Goal: Communication & Community: Answer question/provide support

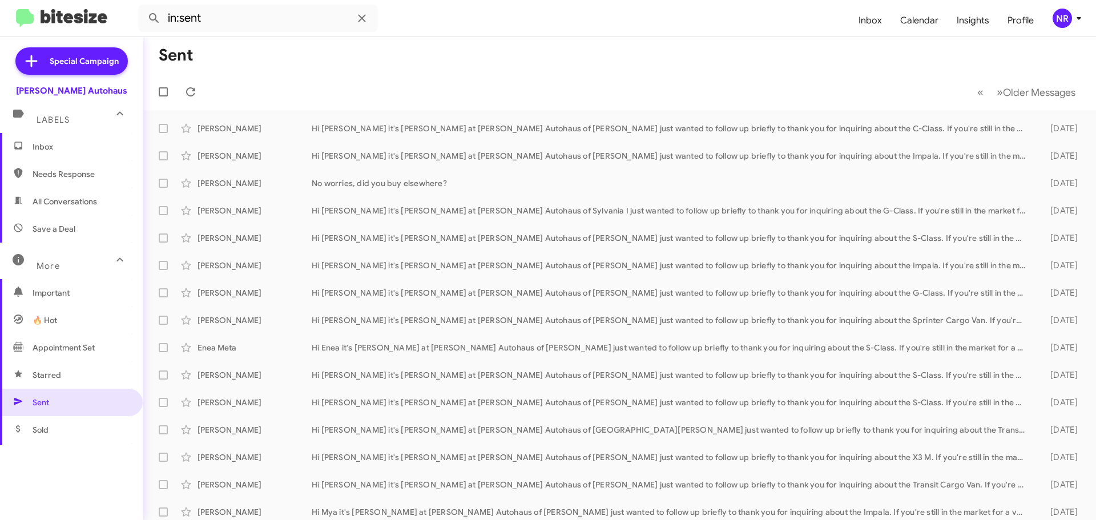
click at [363, 82] on mat-toolbar-row "« Previous » Next Older Messages" at bounding box center [620, 92] width 954 height 37
click at [65, 143] on span "Inbox" at bounding box center [81, 146] width 97 height 11
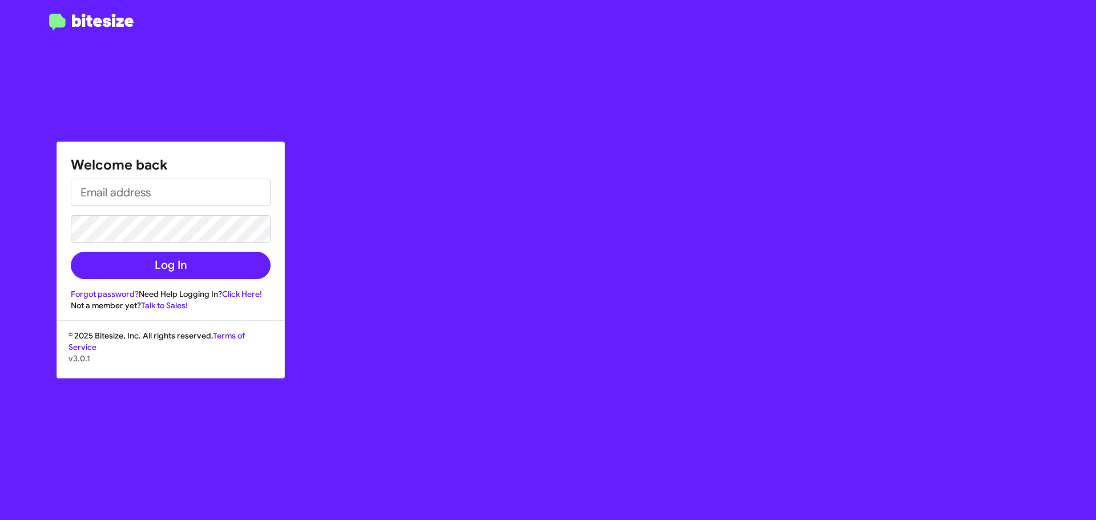
type input "[EMAIL_ADDRESS][DOMAIN_NAME]"
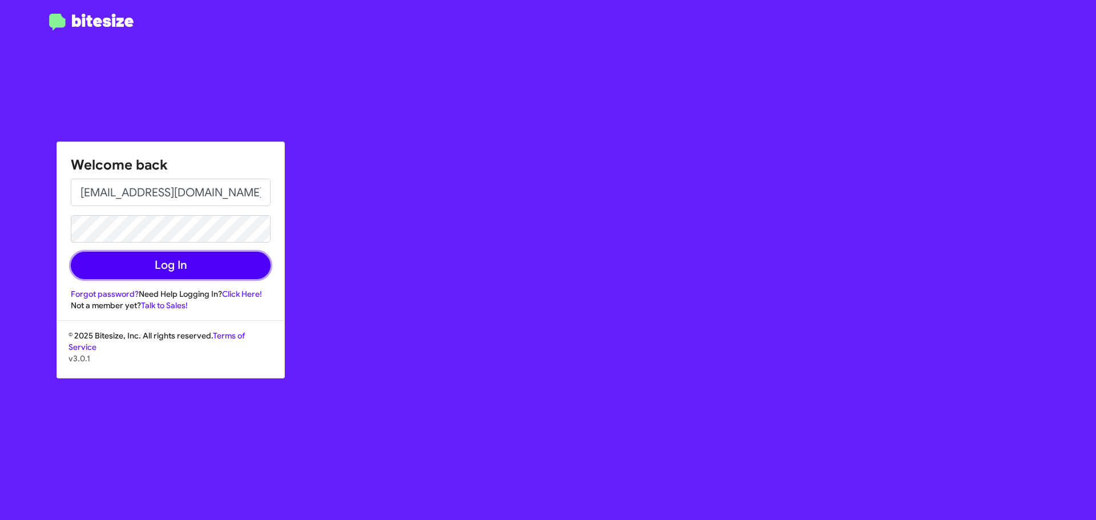
click at [175, 258] on button "Log In" at bounding box center [171, 265] width 200 height 27
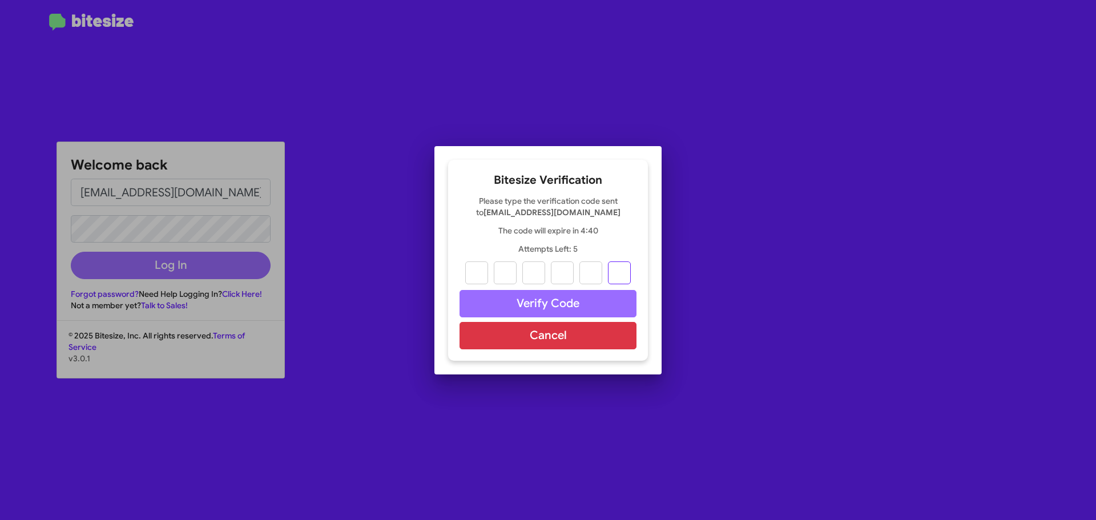
paste input "9"
type input "0"
type input "5"
type input "6"
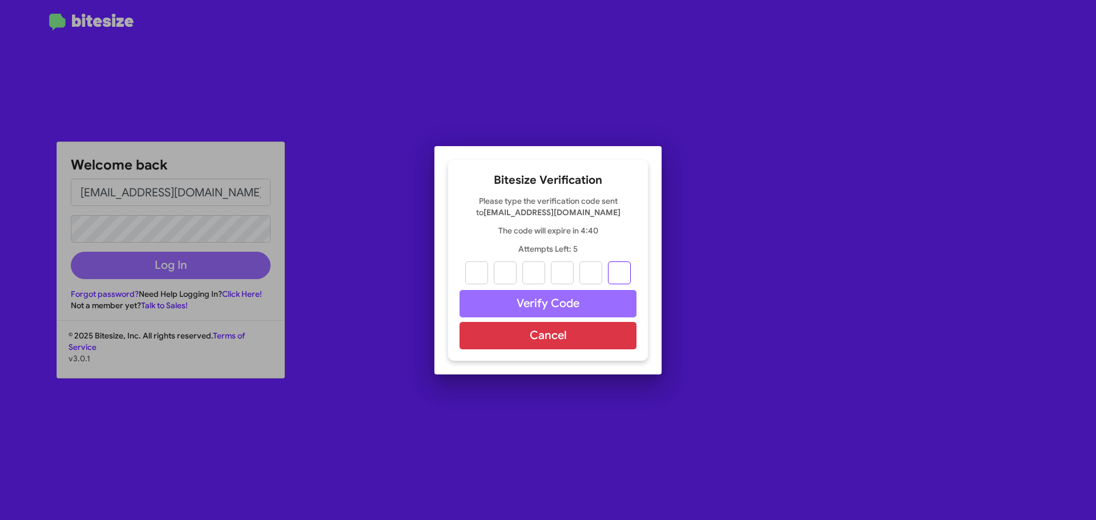
type input "3"
type input "9"
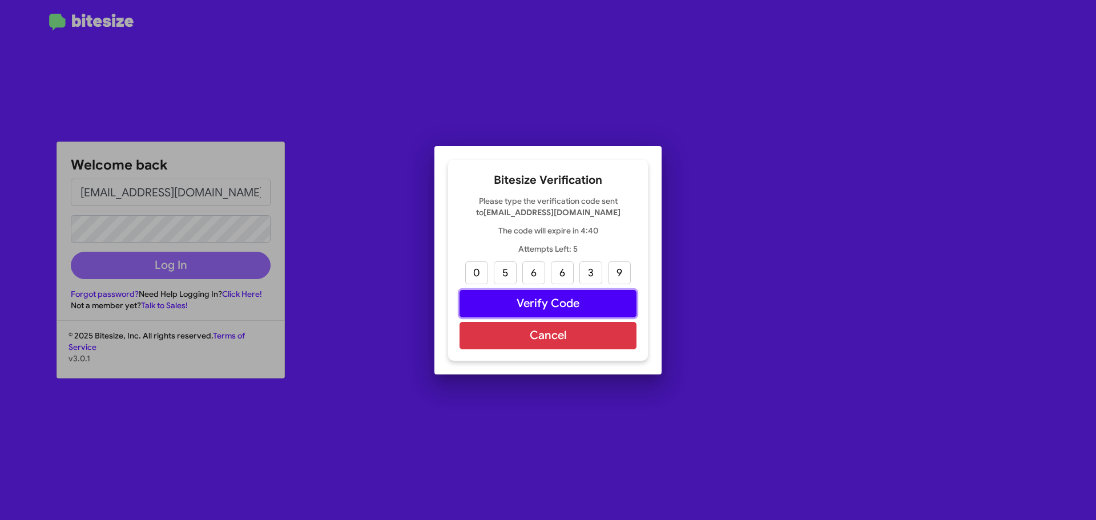
click at [569, 295] on button "Verify Code" at bounding box center [548, 303] width 177 height 27
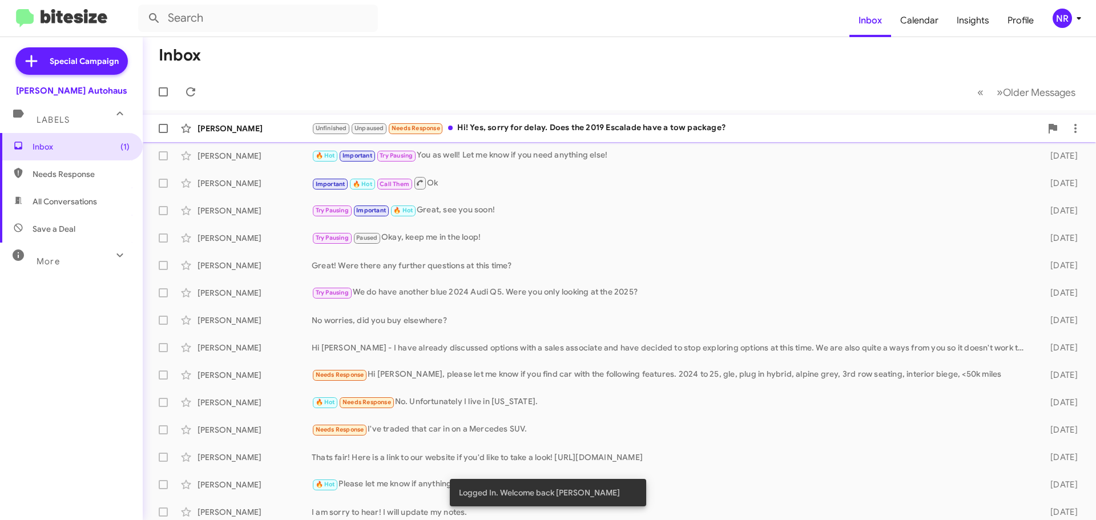
click at [530, 132] on div "Unfinished Unpaused Needs Response Hi! Yes, sorry for delay. Does the 2019 Esca…" at bounding box center [677, 128] width 730 height 13
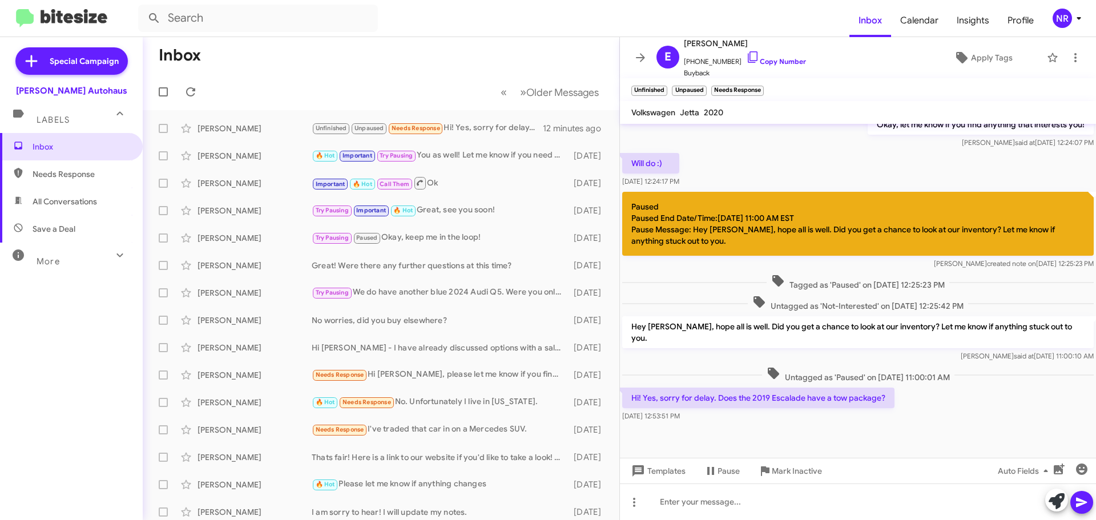
scroll to position [420, 0]
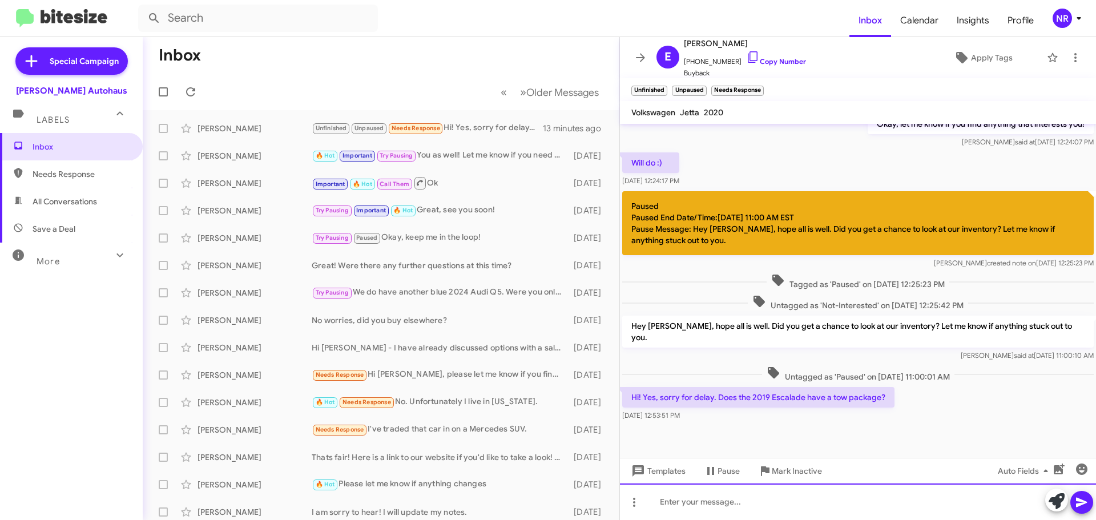
click at [686, 504] on div at bounding box center [858, 502] width 476 height 37
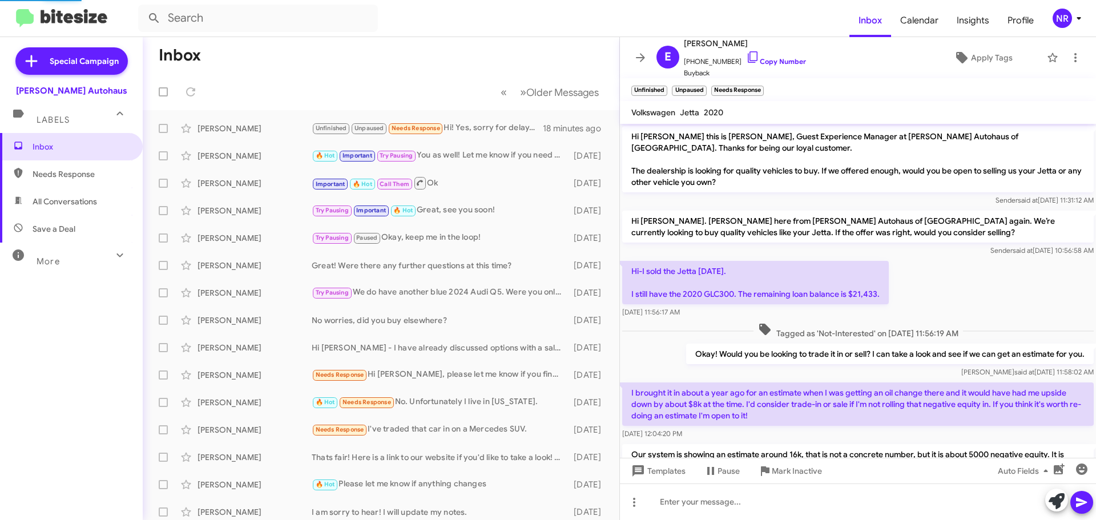
scroll to position [515, 0]
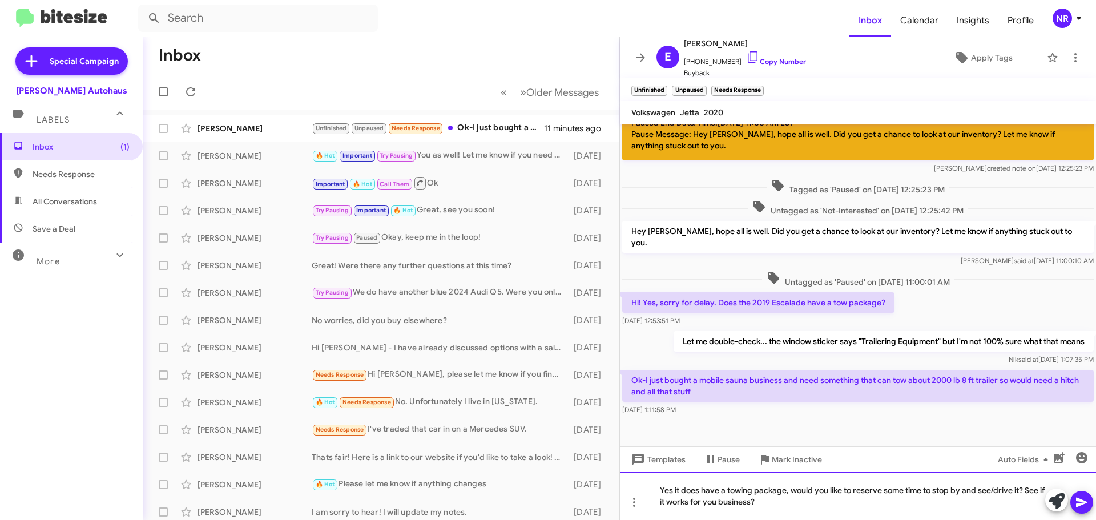
click at [659, 491] on div "Yes it does have a towing package, would you like to reserve some time to stop …" at bounding box center [858, 496] width 476 height 48
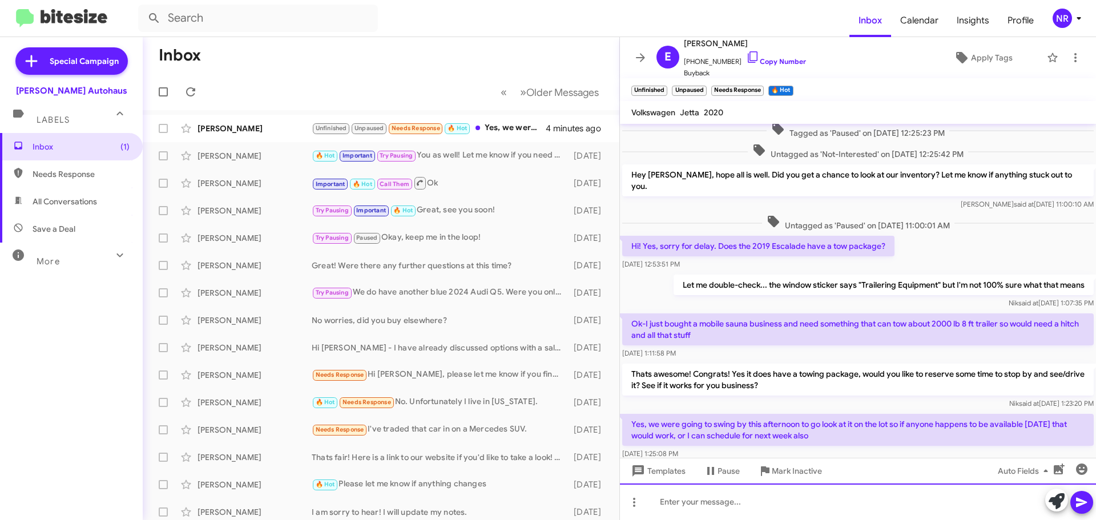
scroll to position [621, 0]
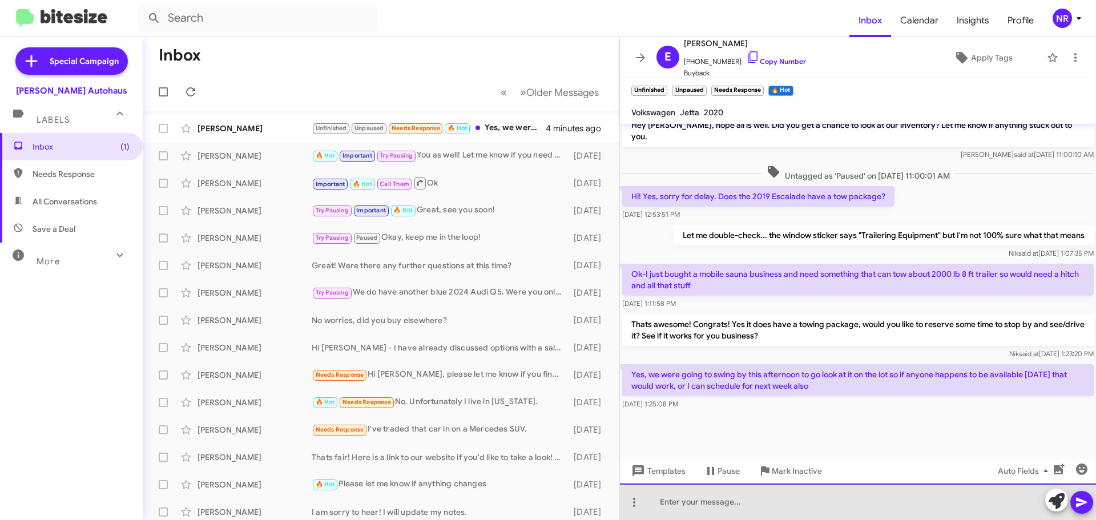
click at [701, 496] on div at bounding box center [858, 502] width 476 height 37
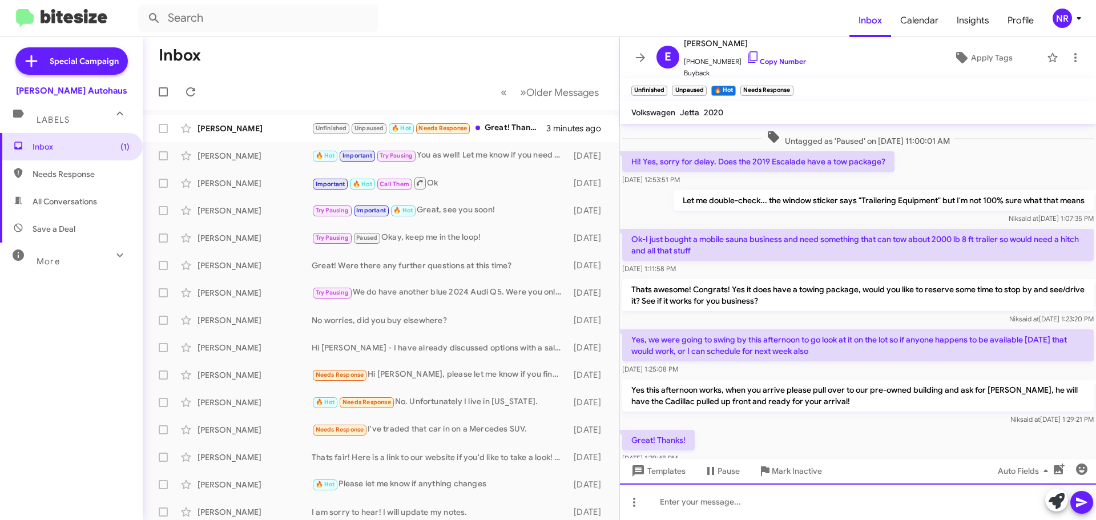
scroll to position [654, 0]
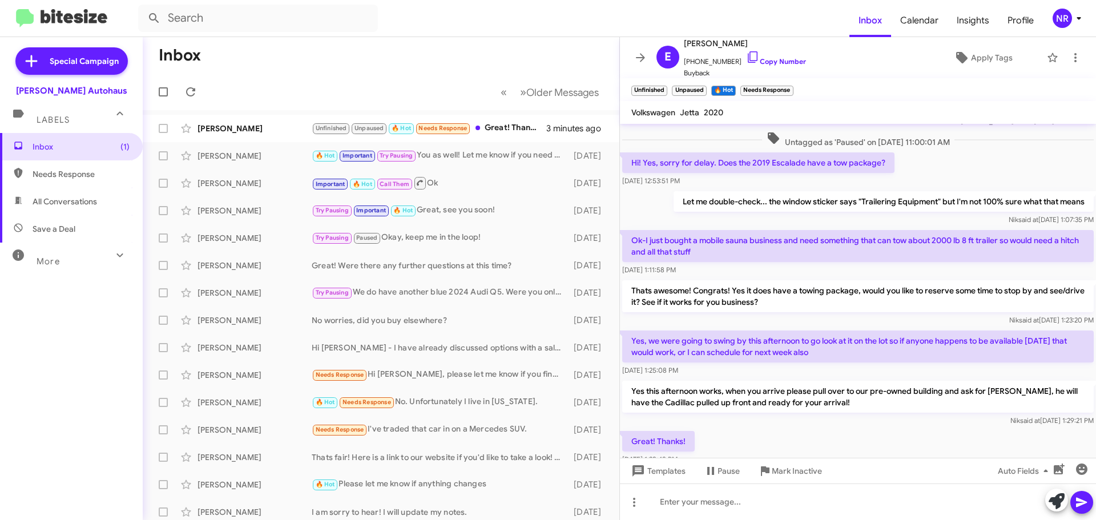
drag, startPoint x: 897, startPoint y: 228, endPoint x: 981, endPoint y: 233, distance: 84.1
click at [981, 233] on p "Ok-I just bought a mobile sauna business and need something that can tow about …" at bounding box center [858, 246] width 472 height 32
drag, startPoint x: 700, startPoint y: 231, endPoint x: 852, endPoint y: 241, distance: 152.8
click at [852, 241] on p "Ok-I just bought a mobile sauna business and need something that can tow about …" at bounding box center [858, 246] width 472 height 32
copy p "mobile sauna business and need something that can tow about 2000 lb 8 ft traile…"
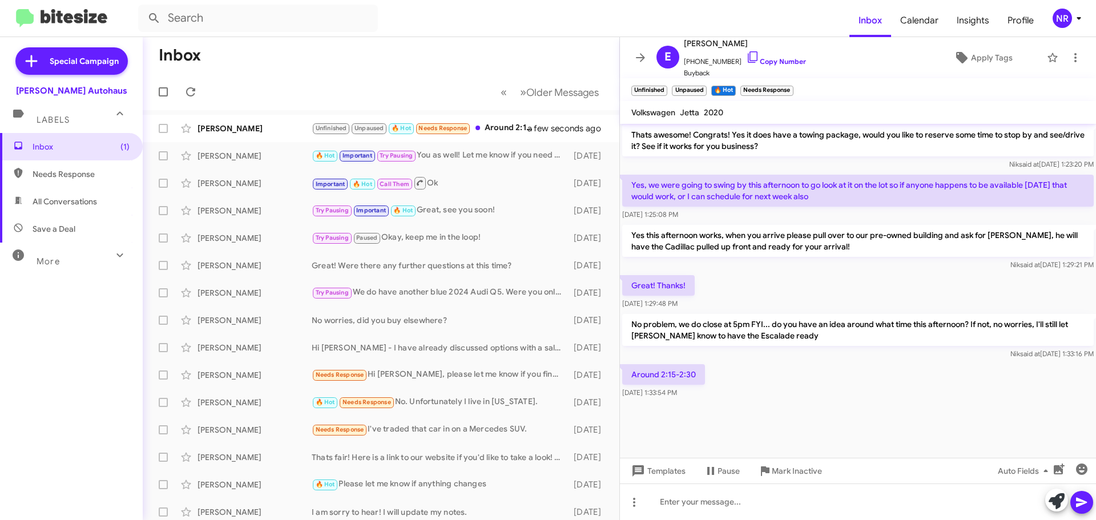
scroll to position [581, 0]
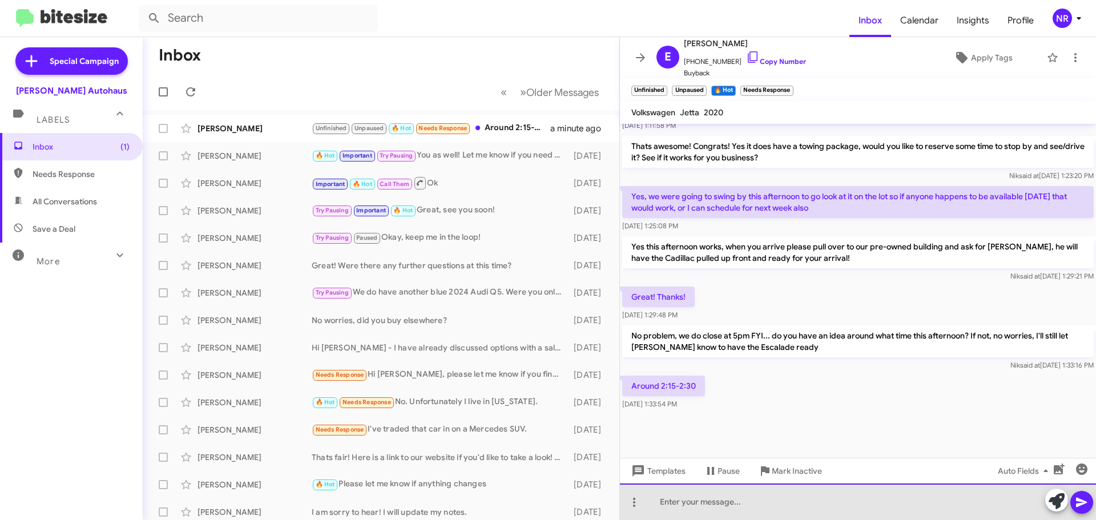
click at [700, 501] on div at bounding box center [858, 502] width 476 height 37
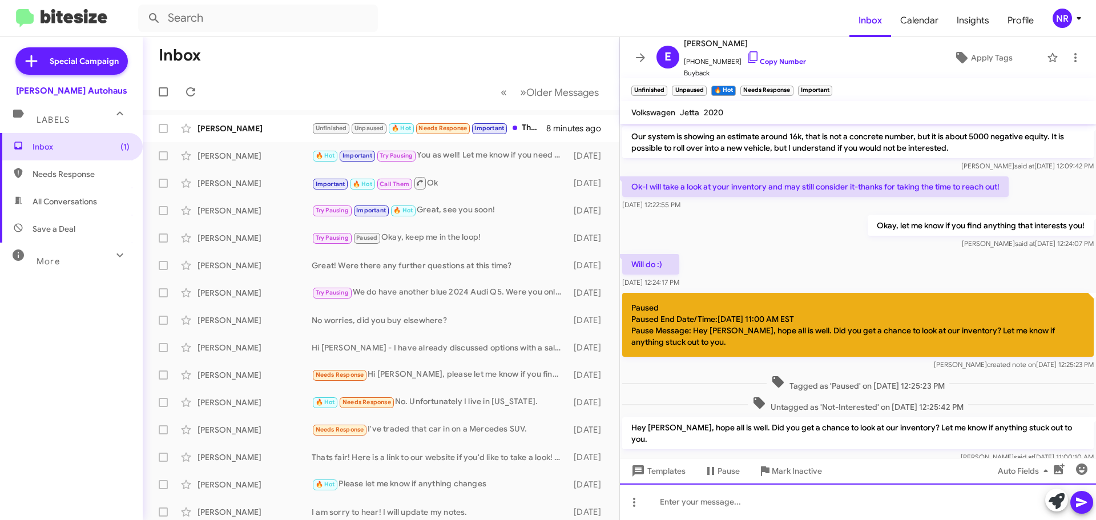
scroll to position [559, 0]
